Goal: Task Accomplishment & Management: Manage account settings

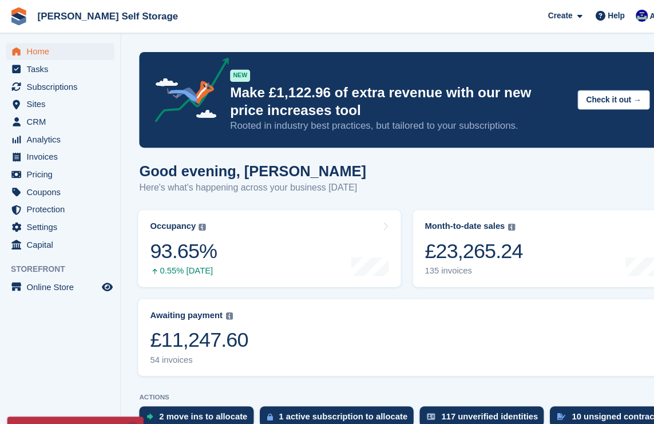
scroll to position [3, 0]
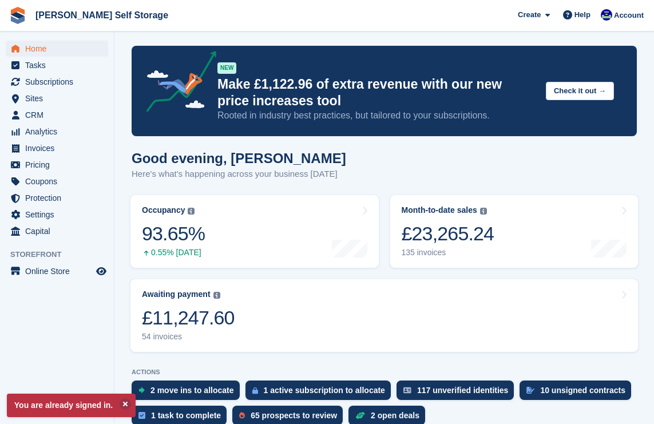
click at [56, 93] on span "Sites" at bounding box center [59, 98] width 69 height 16
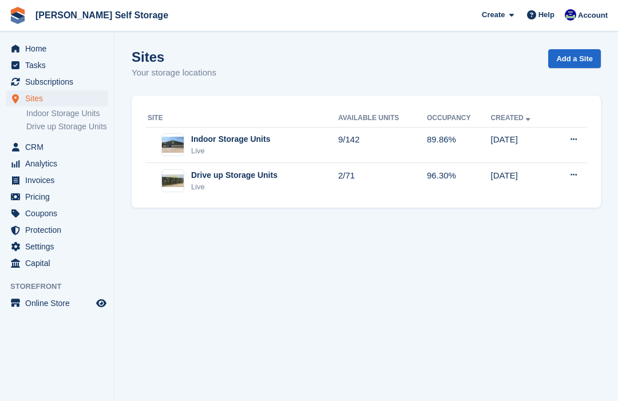
click at [59, 82] on span "Subscriptions" at bounding box center [59, 82] width 69 height 16
click at [63, 82] on span "Subscriptions" at bounding box center [59, 82] width 69 height 16
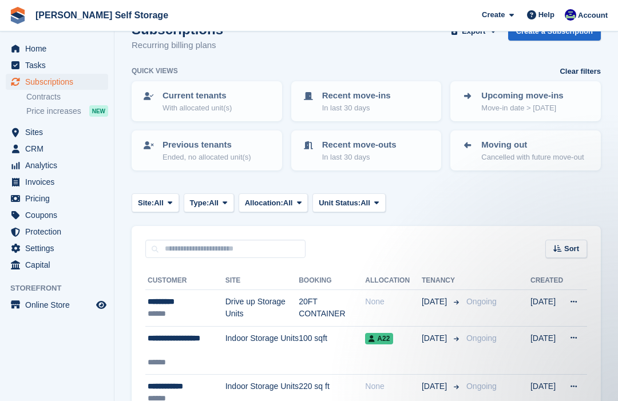
click at [38, 133] on span "Sites" at bounding box center [59, 132] width 69 height 16
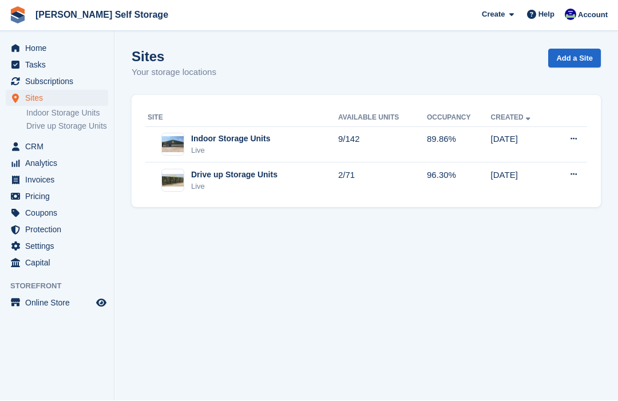
click at [218, 173] on div "Drive up Storage Units" at bounding box center [234, 175] width 86 height 12
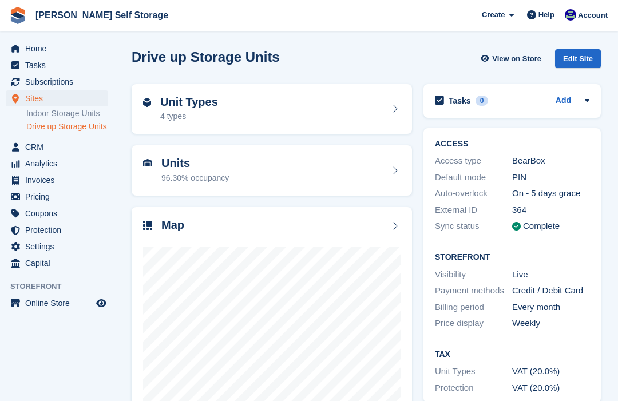
click at [56, 78] on span "Subscriptions" at bounding box center [59, 82] width 69 height 16
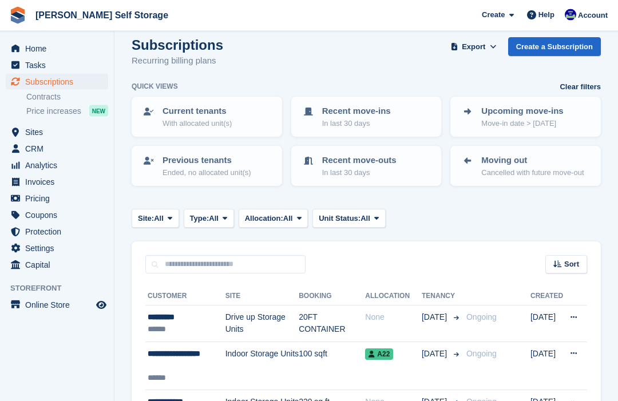
scroll to position [12, 0]
click at [198, 323] on div "*********" at bounding box center [187, 317] width 78 height 12
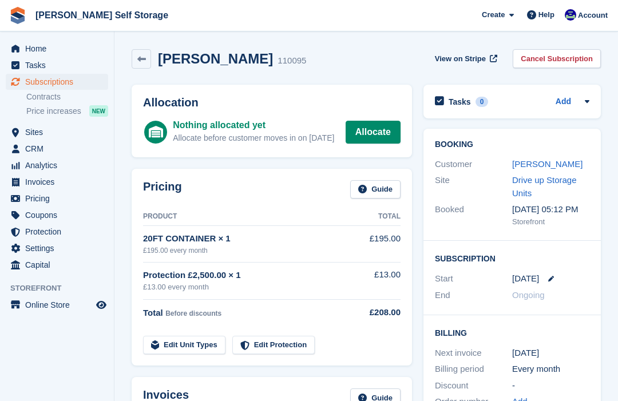
click at [379, 137] on link "Allocate" at bounding box center [372, 132] width 55 height 23
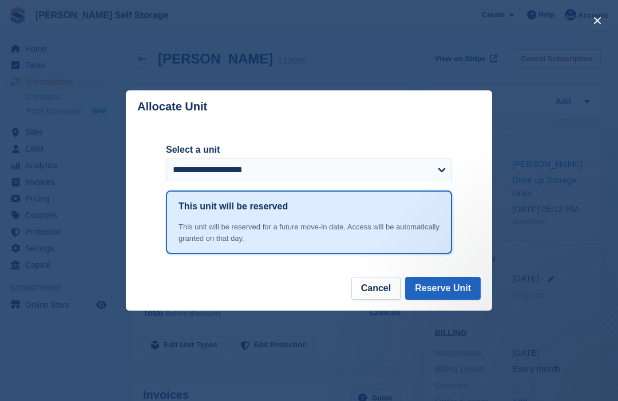
click at [445, 295] on button "Reserve Unit" at bounding box center [442, 288] width 75 height 23
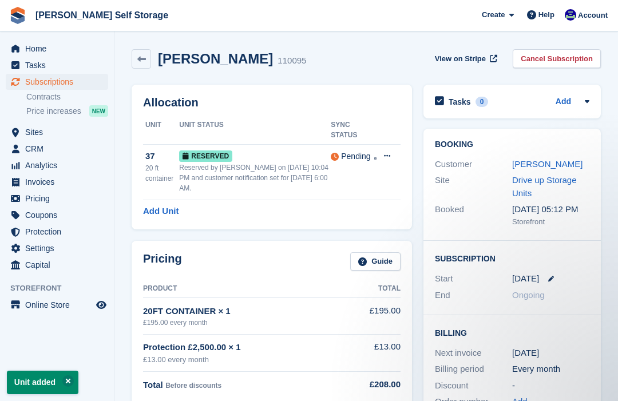
click at [392, 148] on button at bounding box center [386, 156] width 21 height 17
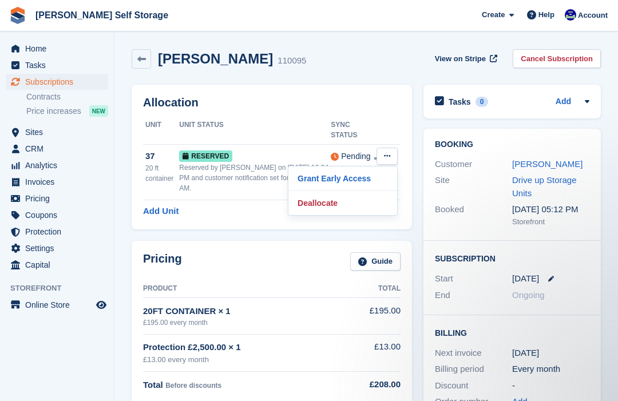
click at [325, 177] on p "Grant Early Access" at bounding box center [343, 178] width 100 height 15
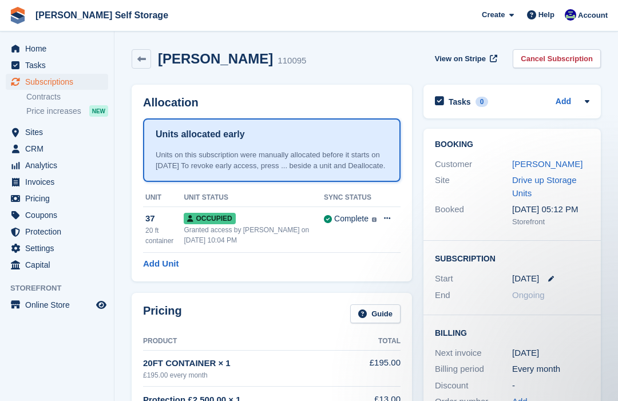
click at [530, 162] on link "[PERSON_NAME]" at bounding box center [547, 164] width 70 height 10
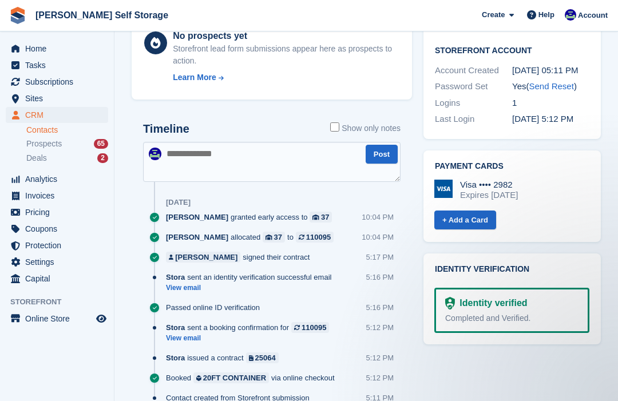
scroll to position [480, 0]
click at [486, 180] on div "Visa •••• 2982" at bounding box center [489, 185] width 58 height 10
